Goal: Information Seeking & Learning: Learn about a topic

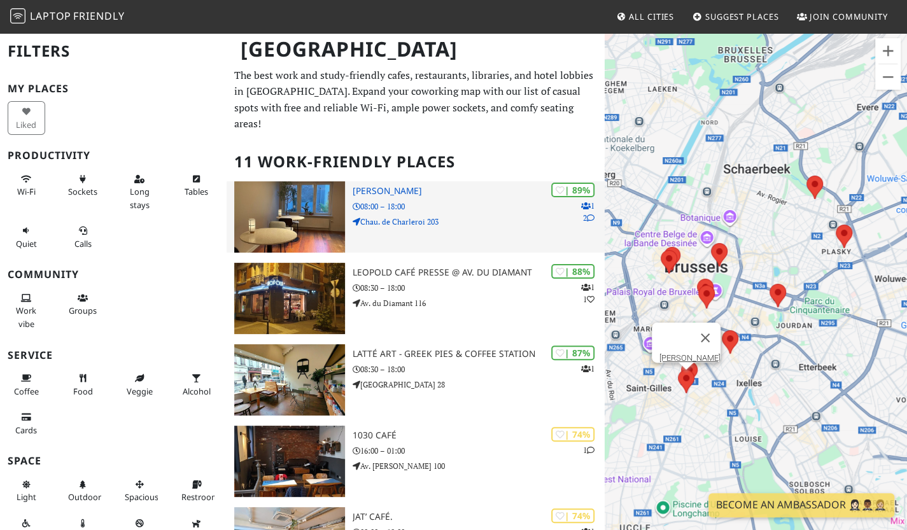
click at [465, 227] on p "Chau. de Charleroi 203" at bounding box center [479, 222] width 252 height 12
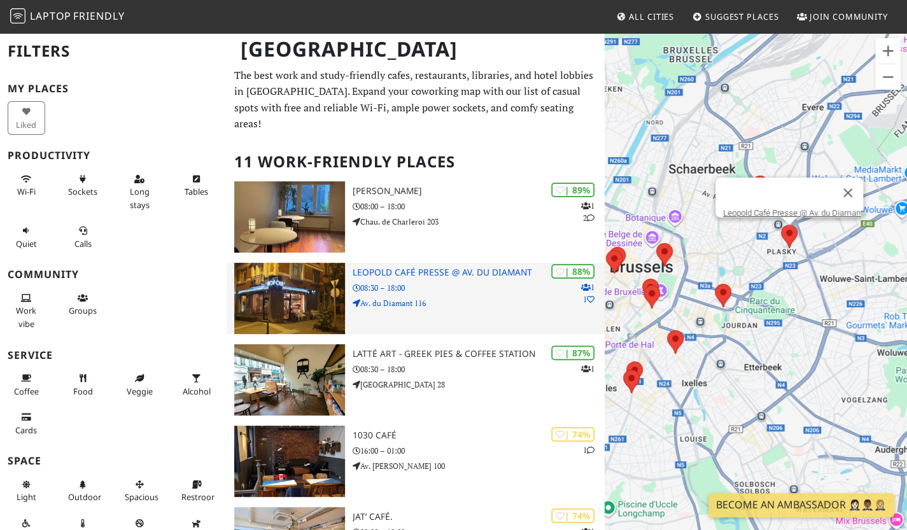
click at [417, 323] on div "| 88% 1 1 Leopold Café Presse @ Av. du Diamant 08:30 – 18:00 Av. du Diamant 116" at bounding box center [479, 298] width 252 height 71
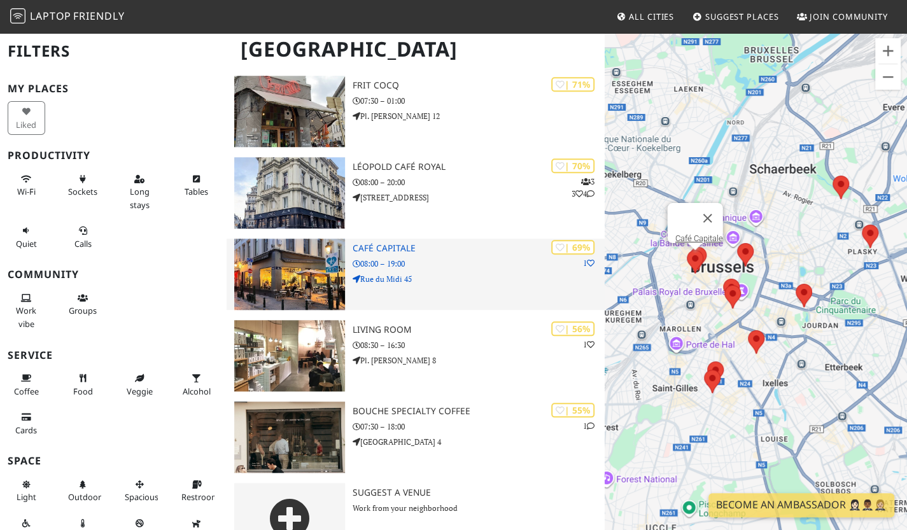
scroll to position [594, 0]
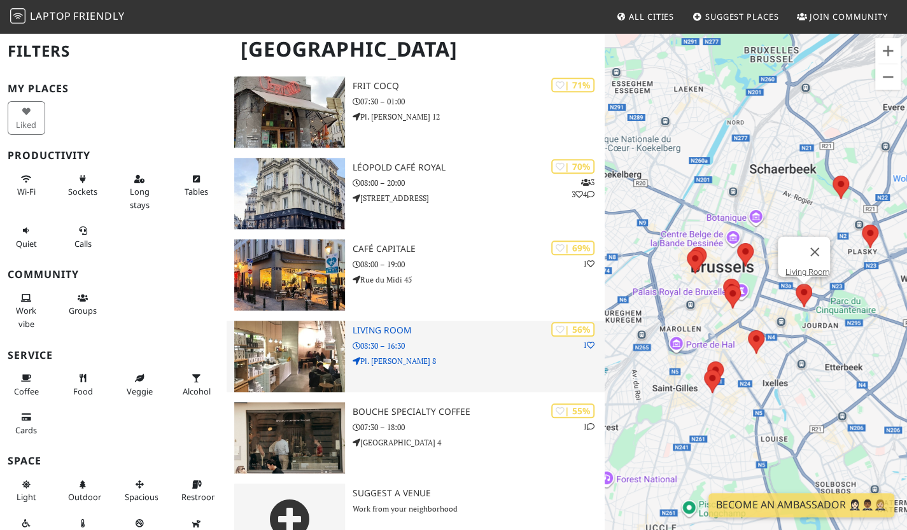
click at [389, 346] on div "| 56% 1 Living Room 08:30 – 16:30 Pl. Jean Rey 8" at bounding box center [479, 356] width 252 height 71
